Goal: Navigation & Orientation: Find specific page/section

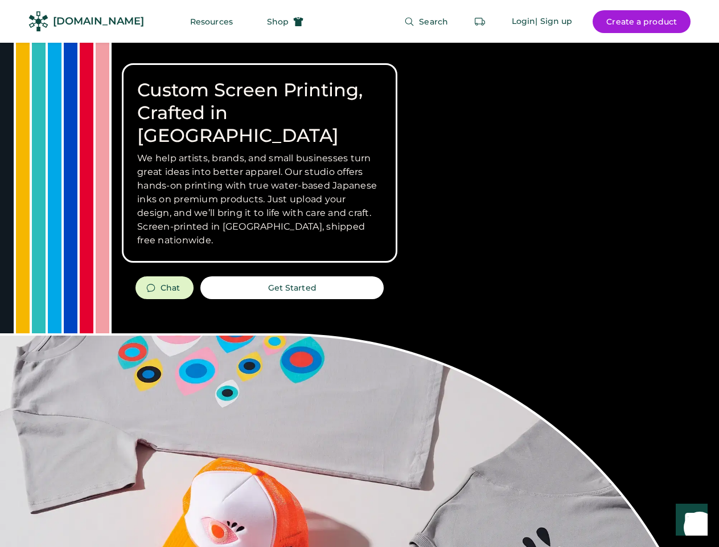
click at [359, 273] on div "Custom Screen Printing, Crafted in [GEOGRAPHIC_DATA] We help artists, brands, a…" at bounding box center [359, 404] width 719 height 723
click at [359, 294] on div "Custom Screen Printing, Crafted in [GEOGRAPHIC_DATA] We help artists, brands, a…" at bounding box center [359, 404] width 719 height 723
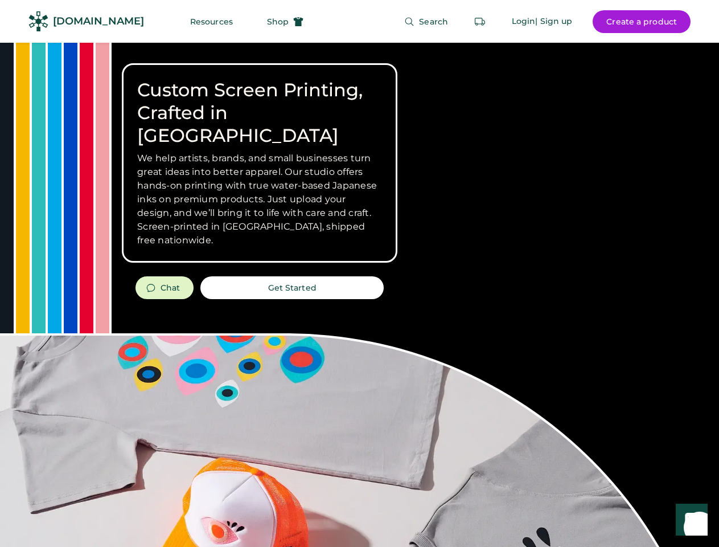
click at [359, 294] on div "Custom Screen Printing, Crafted in [GEOGRAPHIC_DATA] We help artists, brands, a…" at bounding box center [359, 404] width 719 height 723
click at [260, 163] on h3 "We help artists, brands, and small businesses turn great ideas into better appa…" at bounding box center [259, 199] width 245 height 96
click at [260, 151] on h3 "We help artists, brands, and small businesses turn great ideas into better appa…" at bounding box center [259, 199] width 245 height 96
click at [260, 101] on h1 "Custom Screen Printing, Crafted in [GEOGRAPHIC_DATA]" at bounding box center [259, 113] width 245 height 68
